Goal: Check status: Check status

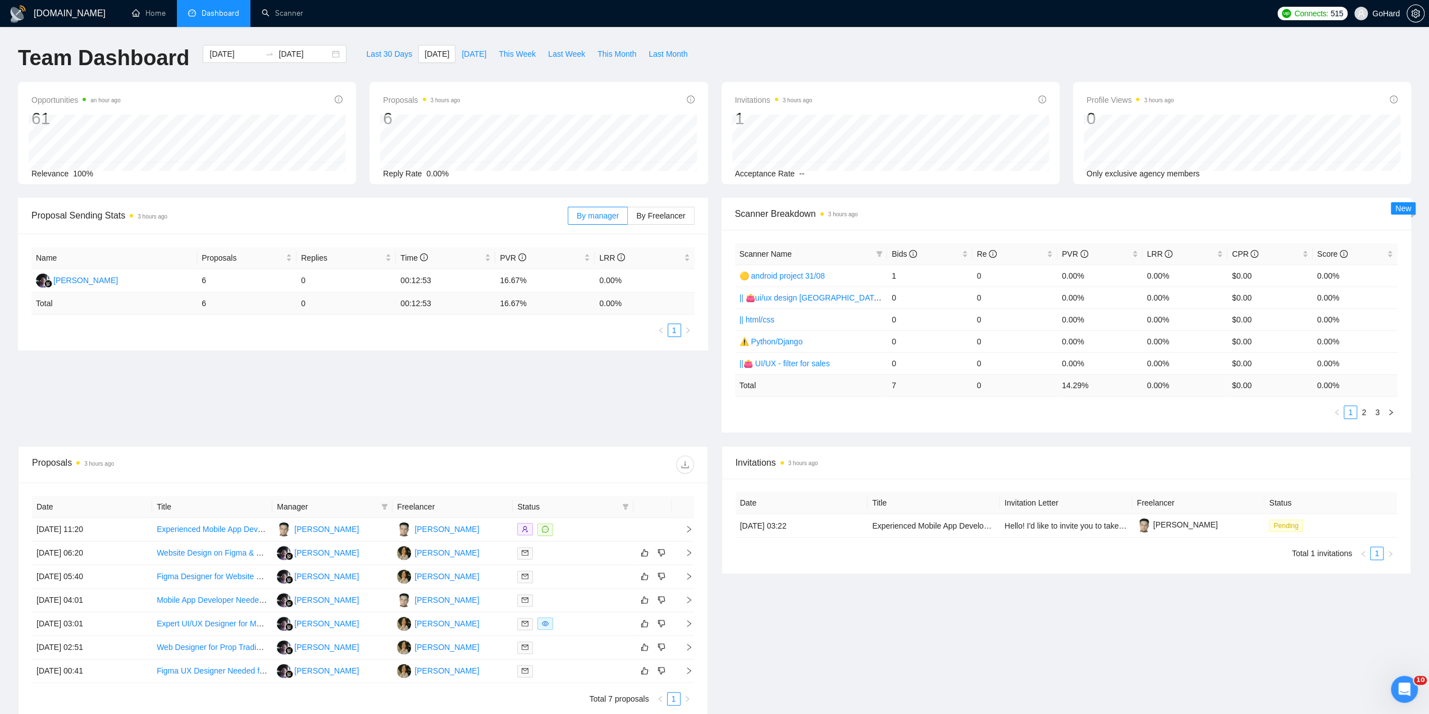
drag, startPoint x: 0, startPoint y: 0, endPoint x: 1046, endPoint y: 13, distance: 1046.3
drag, startPoint x: 1046, startPoint y: 13, endPoint x: 851, endPoint y: 50, distance: 198.9
click at [592, 524] on div at bounding box center [572, 529] width 111 height 13
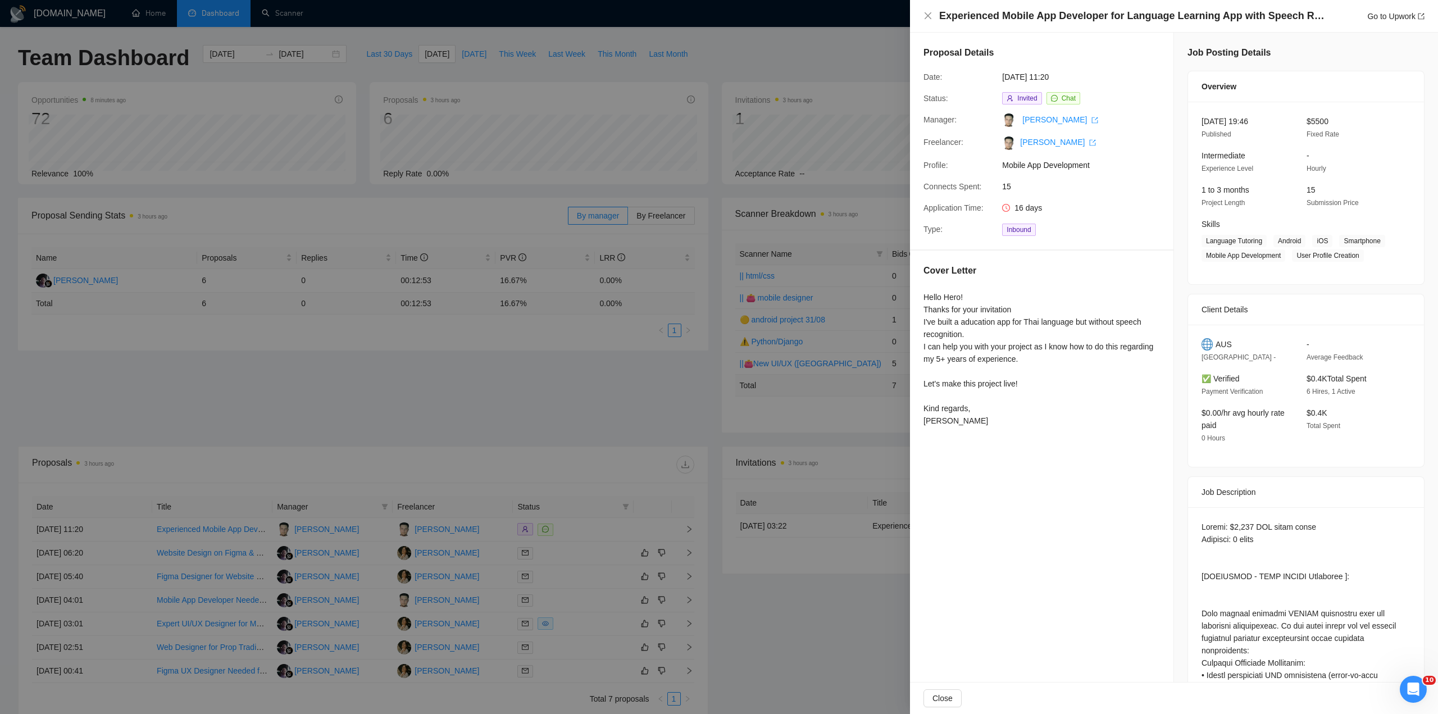
click at [542, 99] on div at bounding box center [719, 357] width 1438 height 714
